Goal: Information Seeking & Learning: Check status

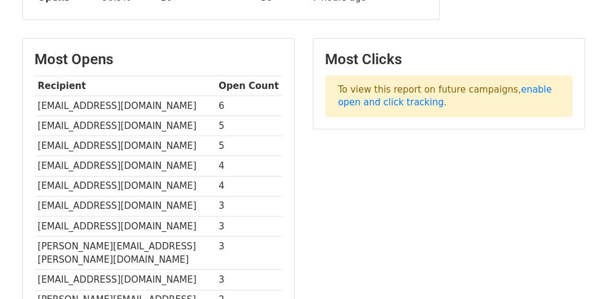
scroll to position [303, 0]
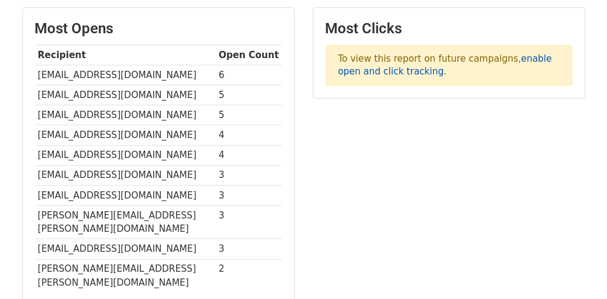
click at [531, 56] on link "enable open and click tracking" at bounding box center [445, 65] width 214 height 24
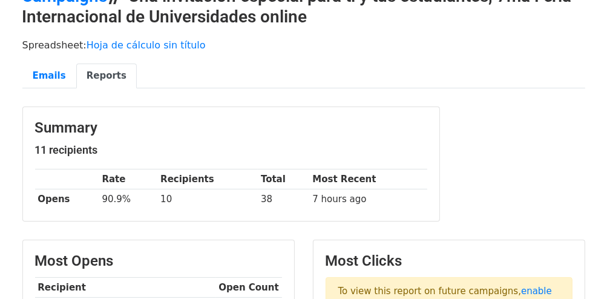
scroll to position [10, 0]
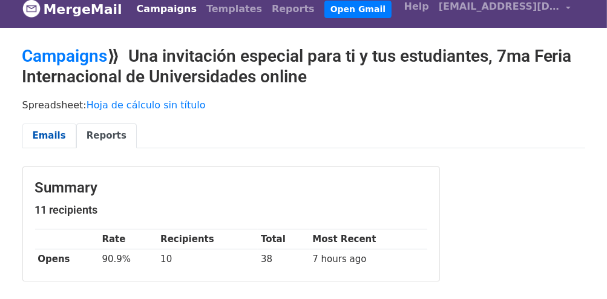
click at [57, 139] on link "Emails" at bounding box center [49, 135] width 54 height 25
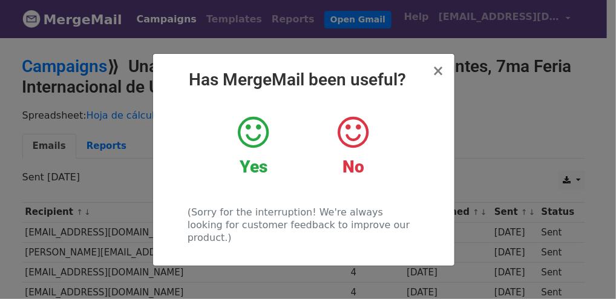
click at [252, 137] on icon at bounding box center [253, 132] width 31 height 36
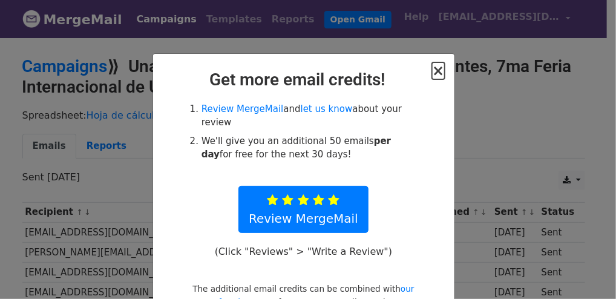
click at [433, 68] on span "×" at bounding box center [438, 70] width 12 height 17
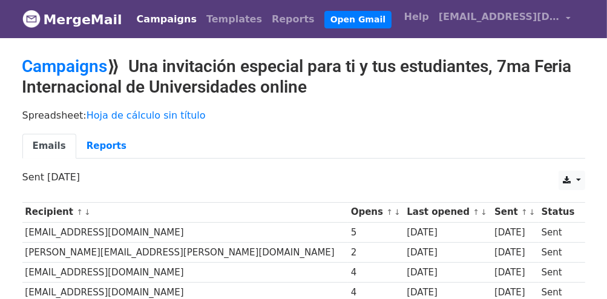
click at [162, 19] on link "Campaigns" at bounding box center [167, 19] width 70 height 24
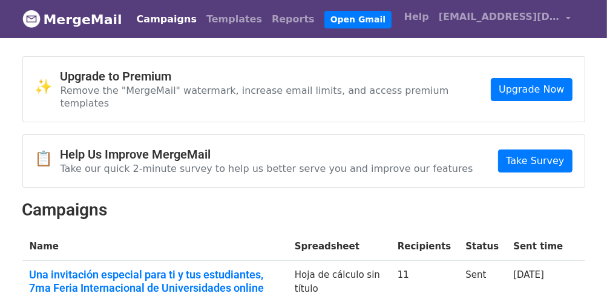
drag, startPoint x: 612, startPoint y: 74, endPoint x: 610, endPoint y: 51, distance: 23.1
click at [606, 51] on html "MergeMail Campaigns Templates Reports Open Gmail Daily emails left: 50 Help ple…" at bounding box center [303, 206] width 607 height 413
click at [267, 21] on link "Reports" at bounding box center [293, 19] width 53 height 24
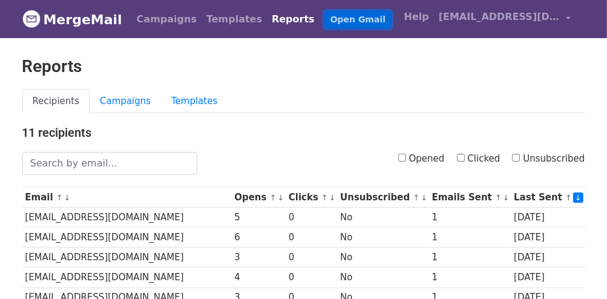
click at [324, 21] on link "Open Gmail" at bounding box center [357, 20] width 67 height 18
click at [148, 21] on link "Campaigns" at bounding box center [167, 19] width 70 height 24
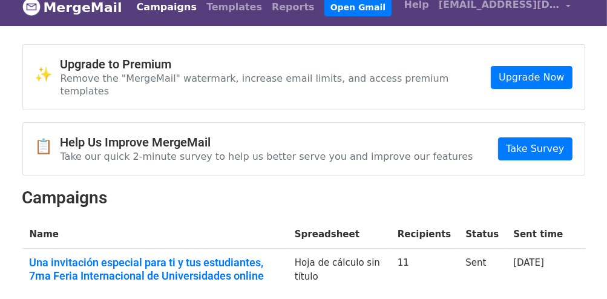
scroll to position [11, 0]
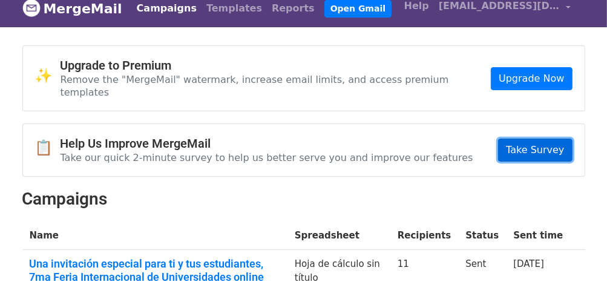
click at [550, 140] on link "Take Survey" at bounding box center [535, 150] width 74 height 23
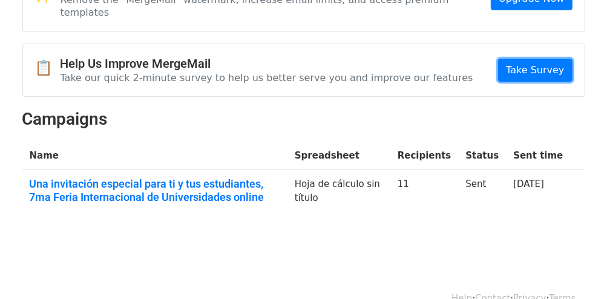
scroll to position [101, 0]
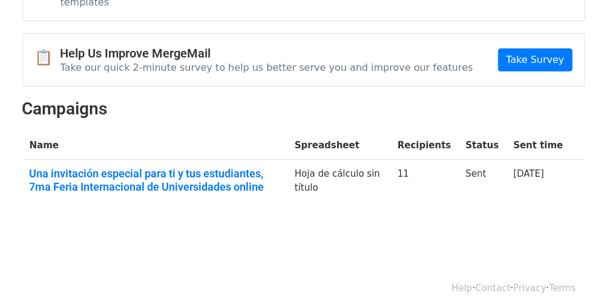
click at [573, 199] on div "✨ Upgrade to Premium Remove the "MergeMail" watermark, increase email limits, a…" at bounding box center [303, 85] width 581 height 260
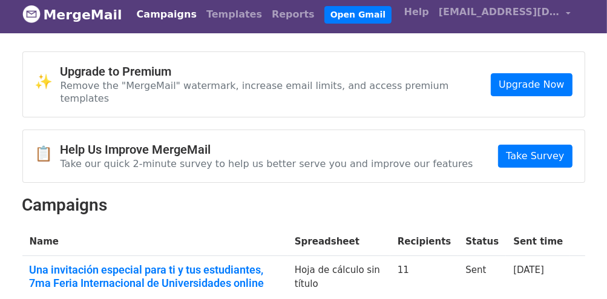
scroll to position [0, 0]
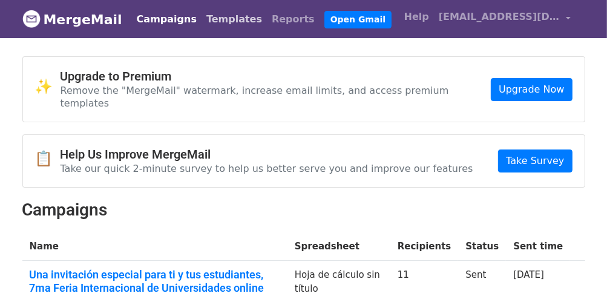
click at [234, 22] on link "Templates" at bounding box center [233, 19] width 65 height 24
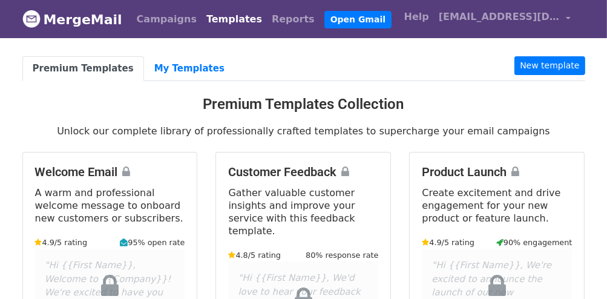
click at [103, 22] on link "MergeMail" at bounding box center [72, 19] width 100 height 25
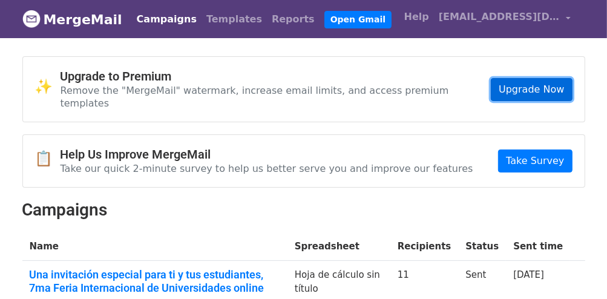
click at [535, 89] on link "Upgrade Now" at bounding box center [531, 89] width 81 height 23
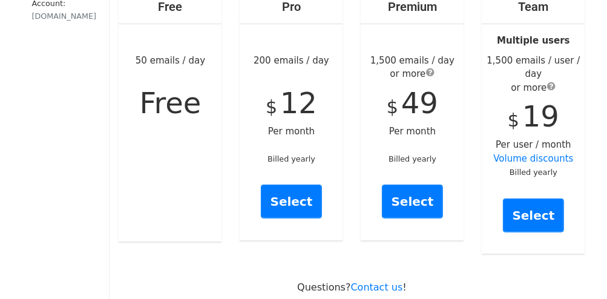
scroll to position [158, 0]
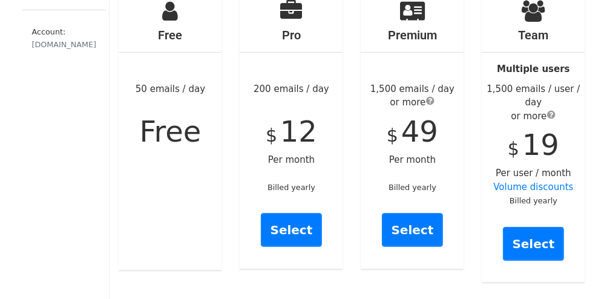
click at [182, 141] on span "Free" at bounding box center [171, 131] width 62 height 34
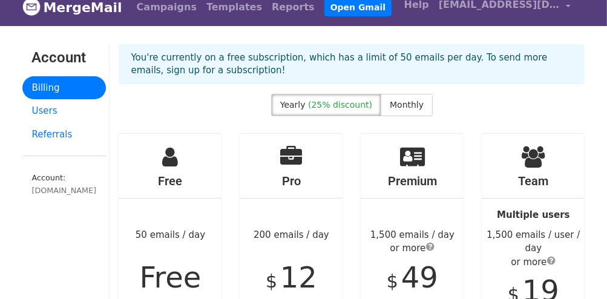
scroll to position [0, 0]
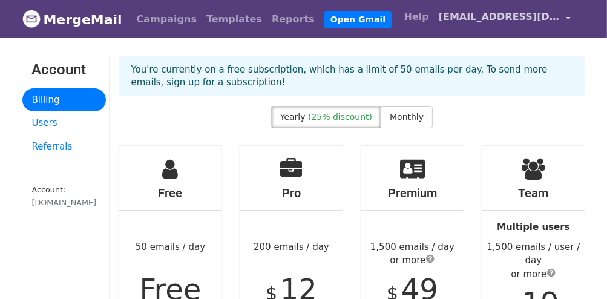
click at [565, 21] on link "[EMAIL_ADDRESS][DOMAIN_NAME]" at bounding box center [505, 19] width 142 height 28
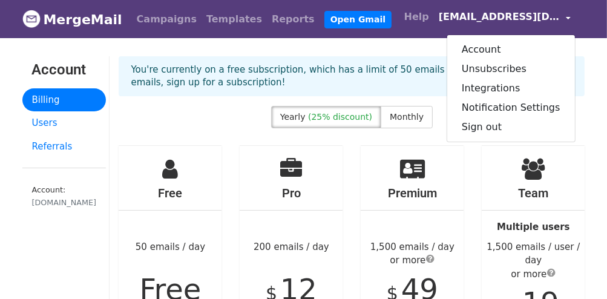
click at [565, 21] on link "[EMAIL_ADDRESS][DOMAIN_NAME]" at bounding box center [505, 19] width 142 height 28
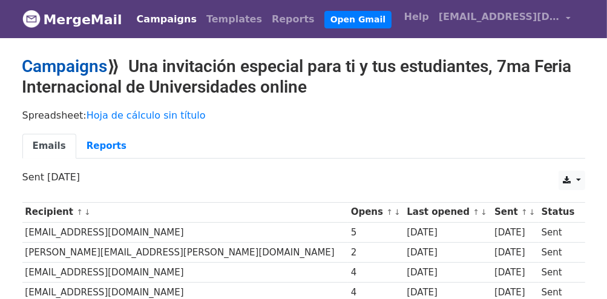
click at [65, 67] on link "Campaigns" at bounding box center [64, 66] width 85 height 20
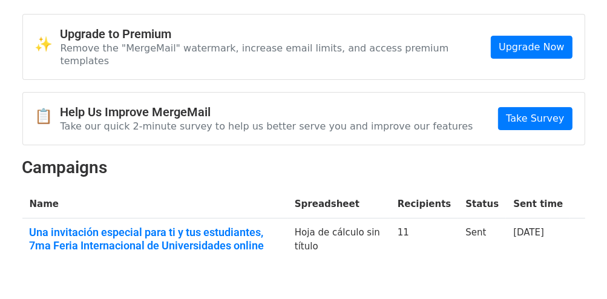
scroll to position [101, 0]
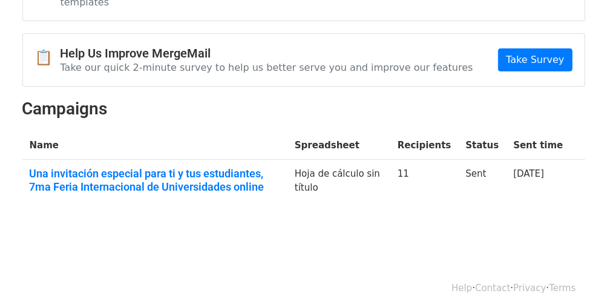
drag, startPoint x: 611, startPoint y: 117, endPoint x: 493, endPoint y: 200, distance: 144.2
click at [606, 206] on html "MergeMail Campaigns Templates Reports Open Gmail Daily emails left: 50 Help ple…" at bounding box center [303, 105] width 607 height 413
click at [204, 179] on td "Una invitación especial para ti y tus estudiantes, 7ma Feria Internacional de U…" at bounding box center [154, 183] width 265 height 46
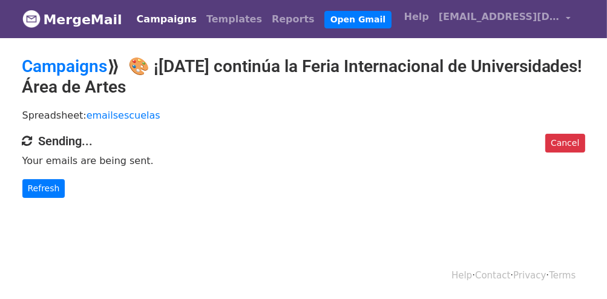
scroll to position [1, 0]
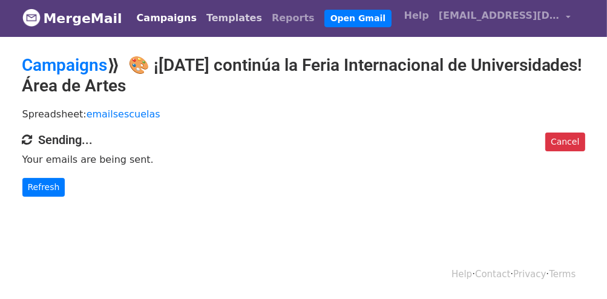
click at [220, 19] on link "Templates" at bounding box center [233, 18] width 65 height 24
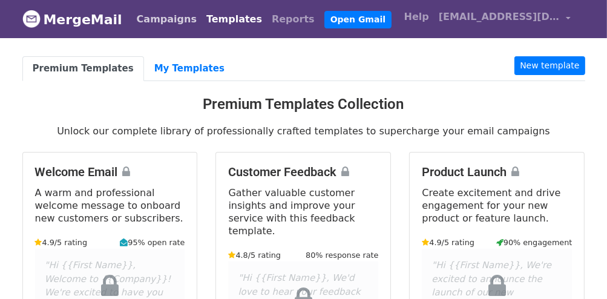
click at [161, 22] on link "Campaigns" at bounding box center [167, 19] width 70 height 24
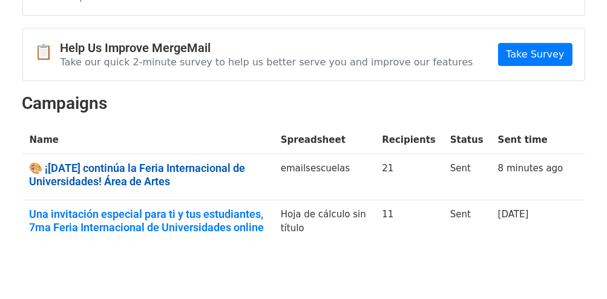
scroll to position [104, 0]
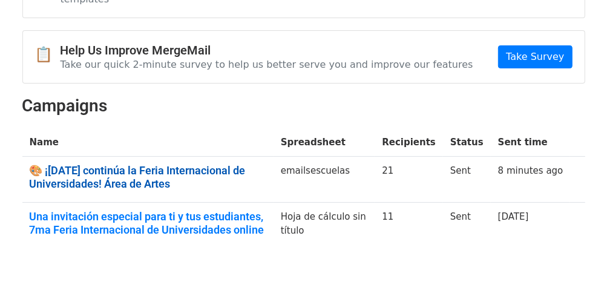
click at [211, 164] on link "🎨 ¡Este sábado continúa la Feria Internacional de Universidades! Área de Artes" at bounding box center [148, 177] width 237 height 26
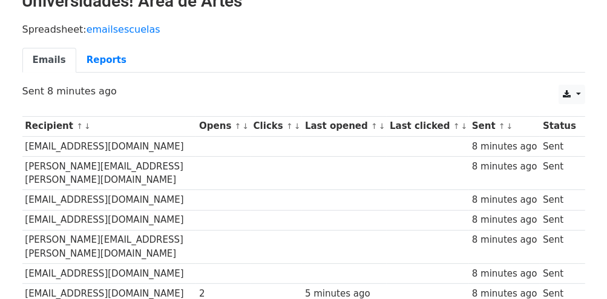
scroll to position [69, 0]
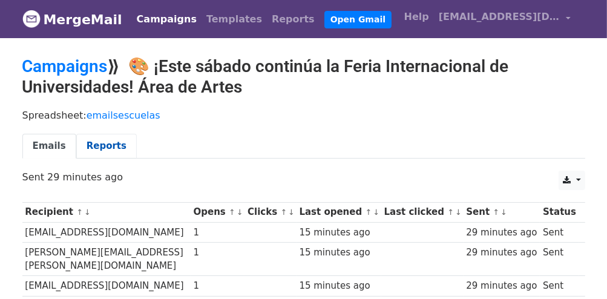
click at [88, 149] on link "Reports" at bounding box center [106, 146] width 61 height 25
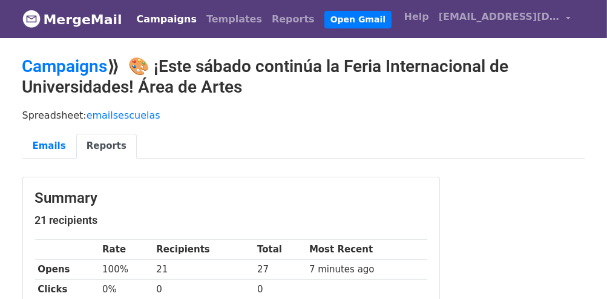
drag, startPoint x: 610, startPoint y: 76, endPoint x: 612, endPoint y: 62, distance: 14.0
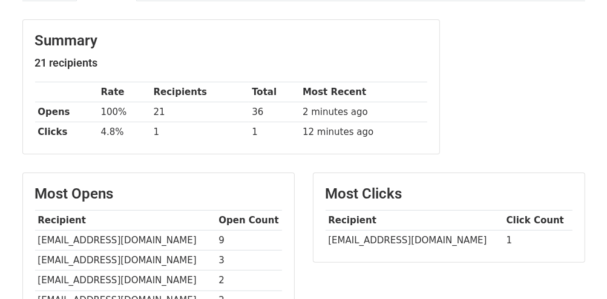
scroll to position [65, 0]
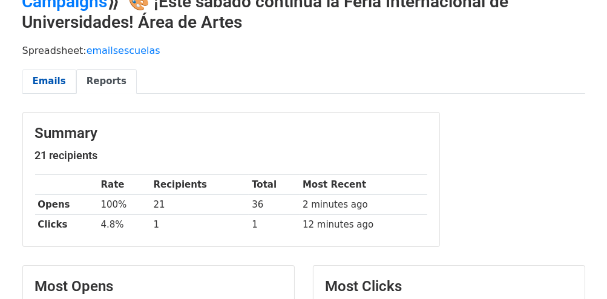
click at [50, 80] on link "Emails" at bounding box center [49, 81] width 54 height 25
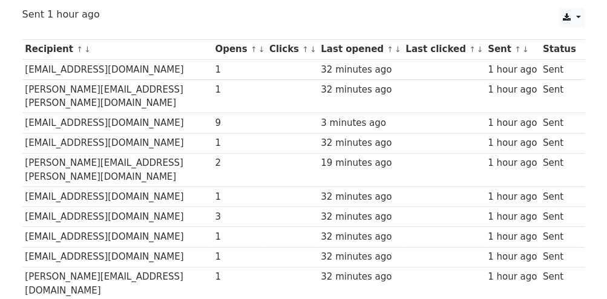
scroll to position [165, 0]
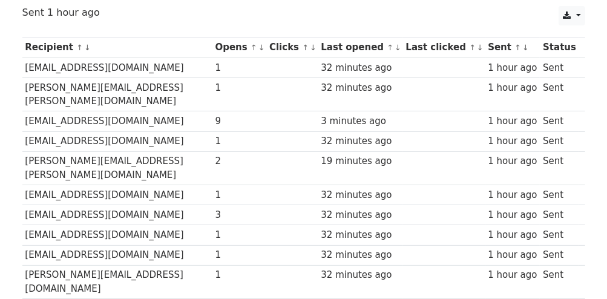
drag, startPoint x: 610, startPoint y: 75, endPoint x: 615, endPoint y: 136, distance: 60.7
click at [606, 136] on html "MergeMail Campaigns Templates Reports Open Gmail Daily emails left: 29 Help [EM…" at bounding box center [303, 243] width 607 height 817
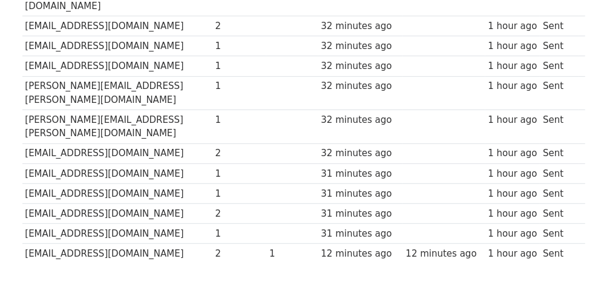
scroll to position [0, 0]
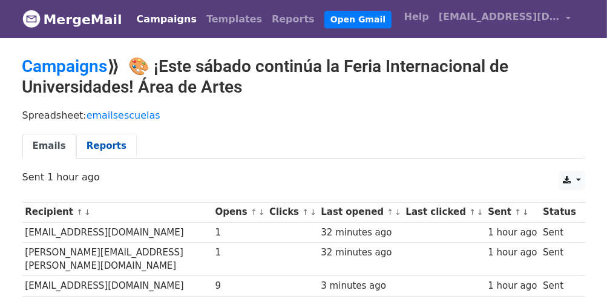
click at [100, 144] on link "Reports" at bounding box center [106, 146] width 61 height 25
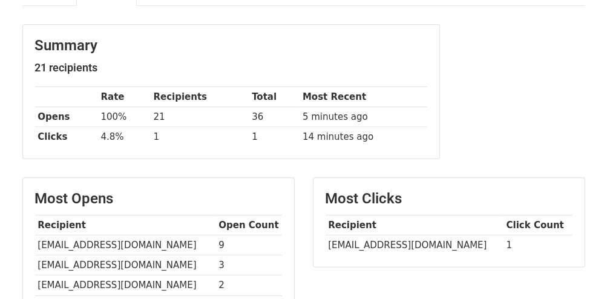
scroll to position [61, 0]
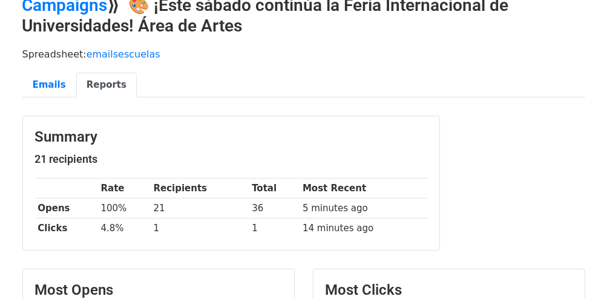
drag, startPoint x: 609, startPoint y: 104, endPoint x: 615, endPoint y: 125, distance: 22.0
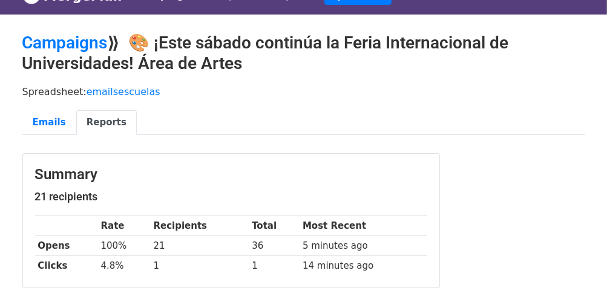
scroll to position [0, 0]
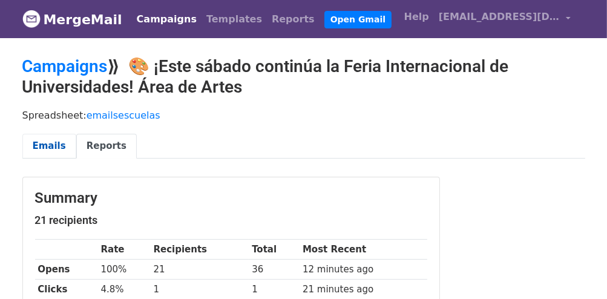
click at [58, 149] on link "Emails" at bounding box center [49, 146] width 54 height 25
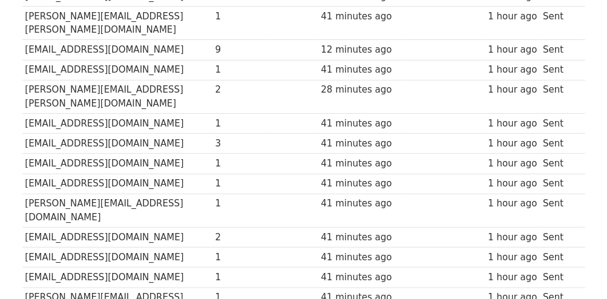
scroll to position [119, 0]
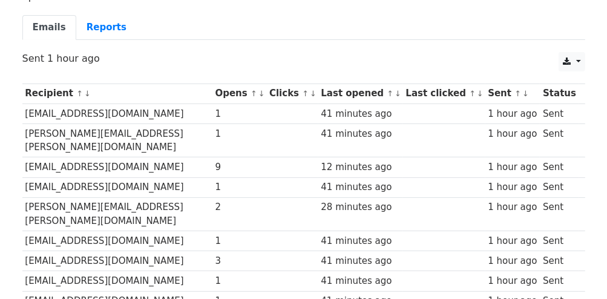
drag, startPoint x: 610, startPoint y: 65, endPoint x: 615, endPoint y: 105, distance: 40.2
click at [606, 105] on html "MergeMail Campaigns Templates Reports Open Gmail Daily emails left: 29 Help ple…" at bounding box center [303, 289] width 607 height 817
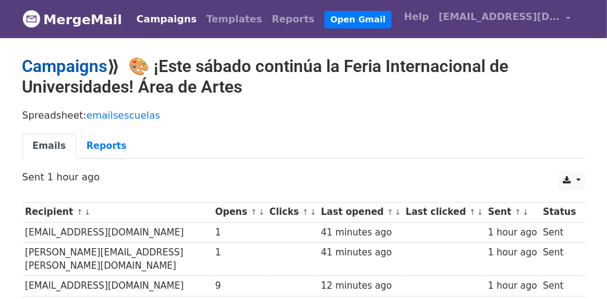
click at [85, 64] on link "Campaigns" at bounding box center [64, 66] width 85 height 20
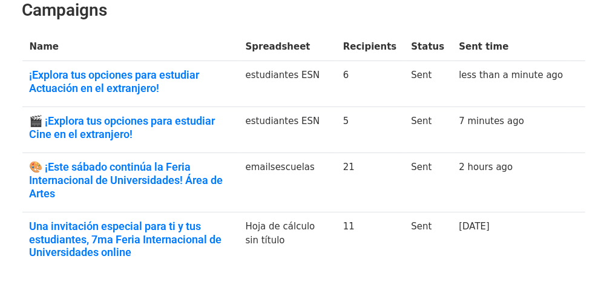
scroll to position [205, 0]
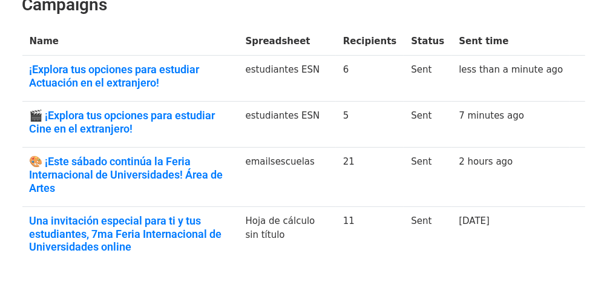
drag, startPoint x: 612, startPoint y: 34, endPoint x: 615, endPoint y: 140, distance: 105.9
click at [606, 140] on html "MergeMail Campaigns Templates Reports Open Gmail Daily emails left: 18 Help ple…" at bounding box center [303, 83] width 607 height 577
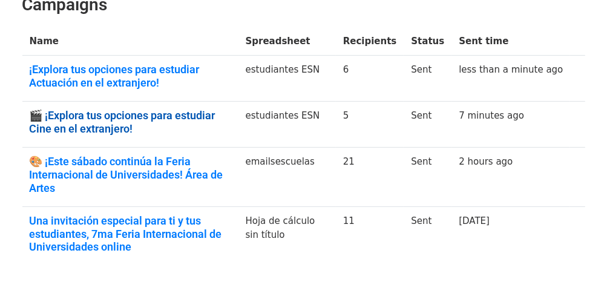
click at [192, 109] on link "🎬 ¡Explora tus opciones para estudiar Cine en el extranjero!" at bounding box center [130, 122] width 201 height 26
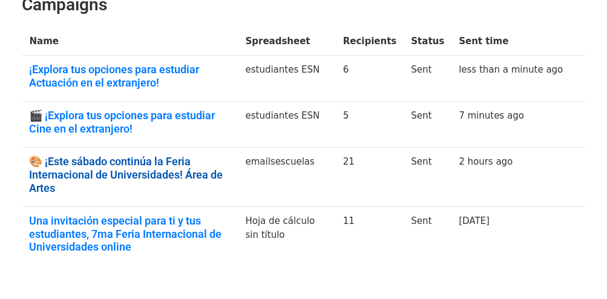
click at [186, 155] on link "🎨 ¡Este sábado continúa la Feria Internacional de Universidades! Área de Artes" at bounding box center [130, 174] width 201 height 39
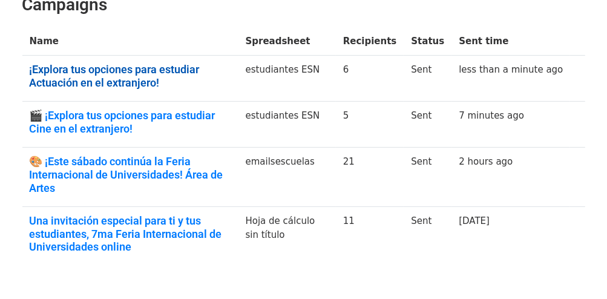
click at [116, 63] on link "¡Explora tus opciones para estudiar Actuación en el extranjero!" at bounding box center [130, 76] width 201 height 26
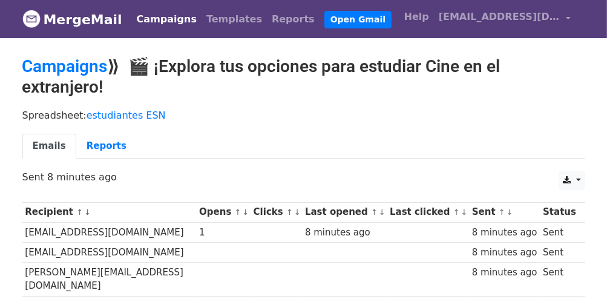
drag, startPoint x: 609, startPoint y: 72, endPoint x: 149, endPoint y: 4, distance: 464.8
click at [586, 56] on html "MergeMail Campaigns Templates Reports Open Gmail Daily emails left: 18 Help ple…" at bounding box center [303, 221] width 607 height 442
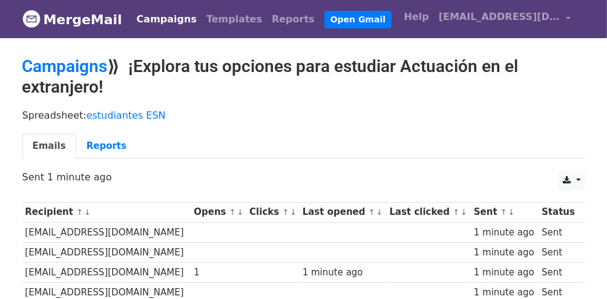
drag, startPoint x: 612, startPoint y: 67, endPoint x: 601, endPoint y: 31, distance: 37.3
click at [601, 31] on html "MergeMail Campaigns Templates Reports Open Gmail Daily emails left: 18 Help ple…" at bounding box center [303, 224] width 607 height 448
click at [75, 68] on link "Campaigns" at bounding box center [64, 66] width 85 height 20
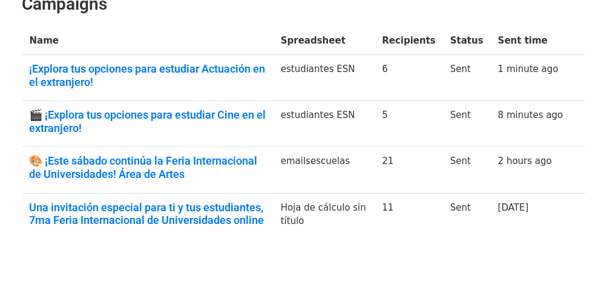
scroll to position [217, 0]
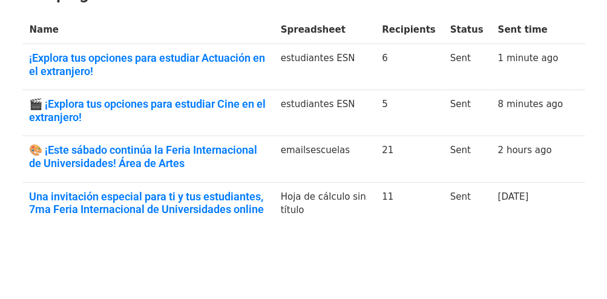
drag, startPoint x: 610, startPoint y: 77, endPoint x: 607, endPoint y: 188, distance: 111.4
click at [606, 188] on html "MergeMail Campaigns Templates Reports Open Gmail Daily emails left: 18 Help [EM…" at bounding box center [303, 58] width 607 height 551
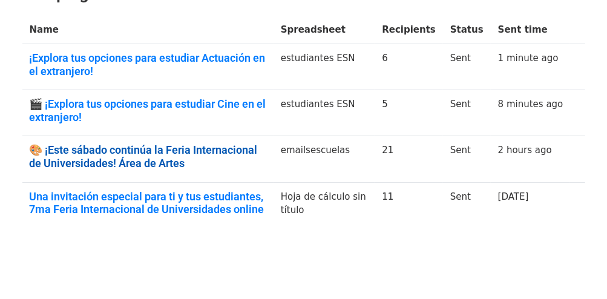
click at [261, 143] on link "🎨 ¡Este sábado continúa la Feria Internacional de Universidades! Área de Artes" at bounding box center [148, 156] width 237 height 26
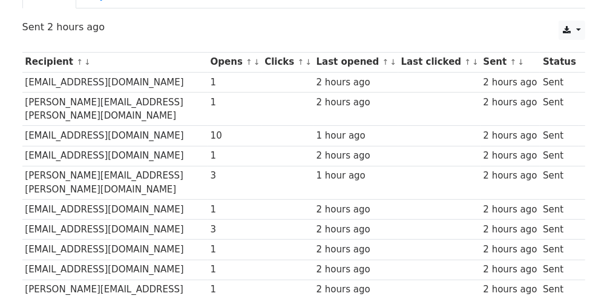
scroll to position [13, 0]
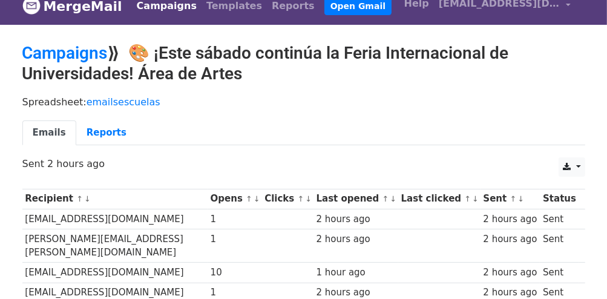
drag, startPoint x: 610, startPoint y: 77, endPoint x: 615, endPoint y: 82, distance: 6.8
